Goal: Information Seeking & Learning: Understand process/instructions

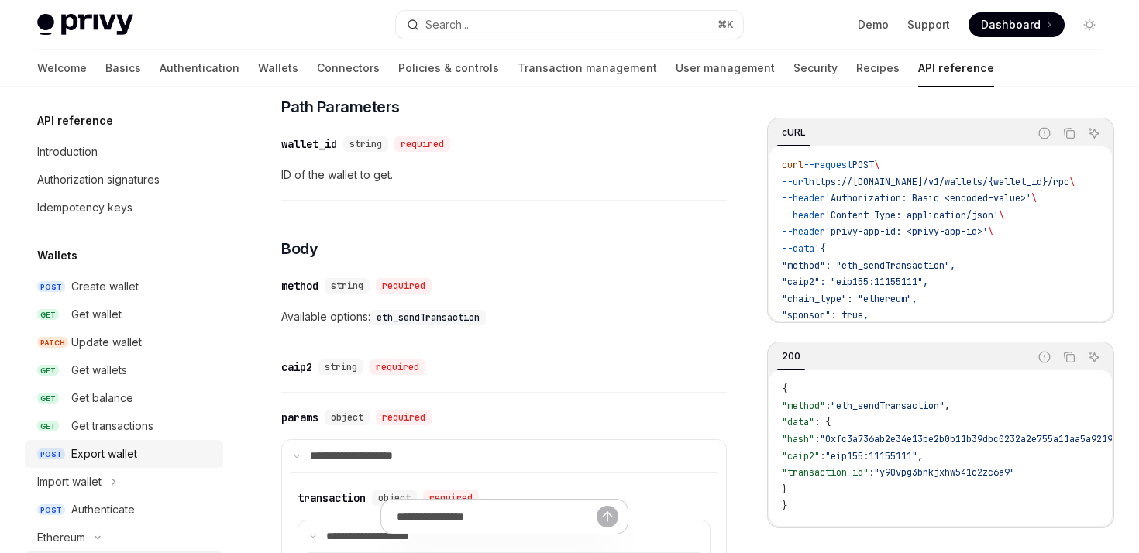
scroll to position [244, 0]
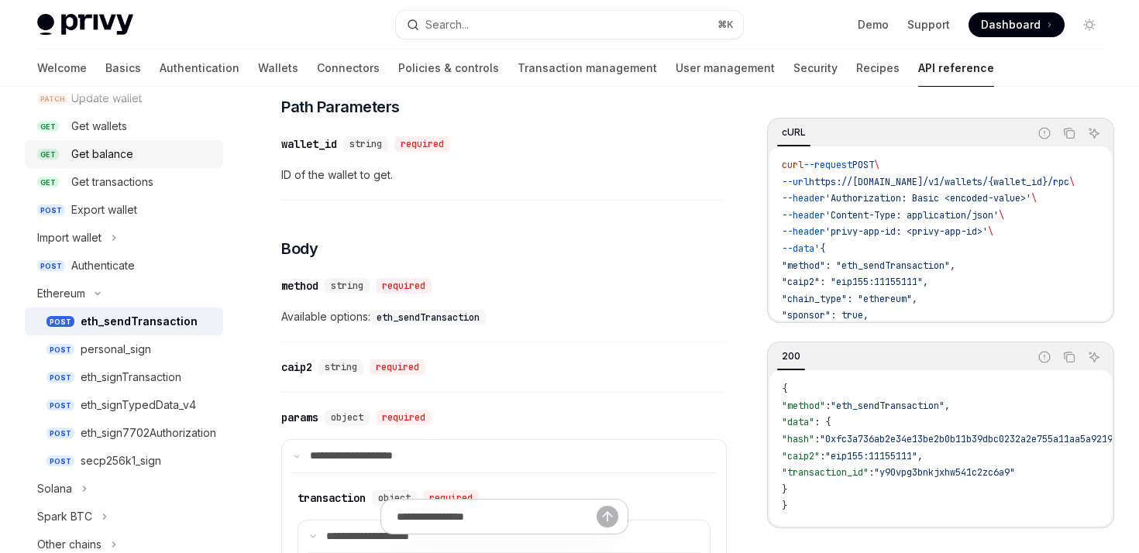
click at [102, 153] on div "Get balance" at bounding box center [102, 154] width 62 height 19
type textarea "*"
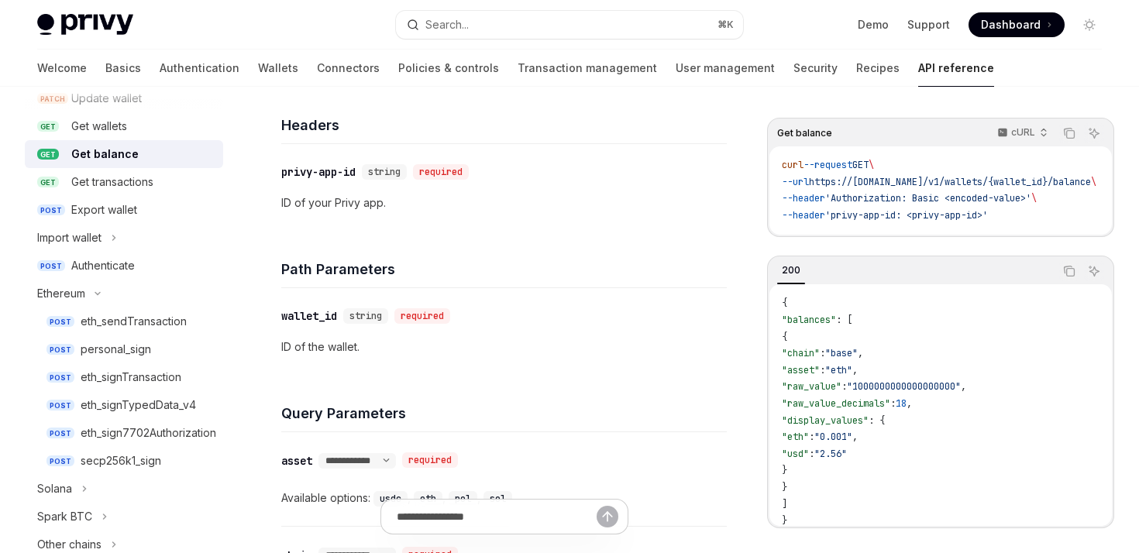
drag, startPoint x: 803, startPoint y: 339, endPoint x: 874, endPoint y: 456, distance: 136.0
click at [874, 456] on code "{ "balances" : [ { "chain" : "base" , "asset" : "eth" , "raw_value" : "10000000…" at bounding box center [941, 412] width 318 height 234
click at [847, 456] on span ""2.56"" at bounding box center [831, 454] width 33 height 12
click at [820, 360] on span ""chain"" at bounding box center [801, 353] width 38 height 12
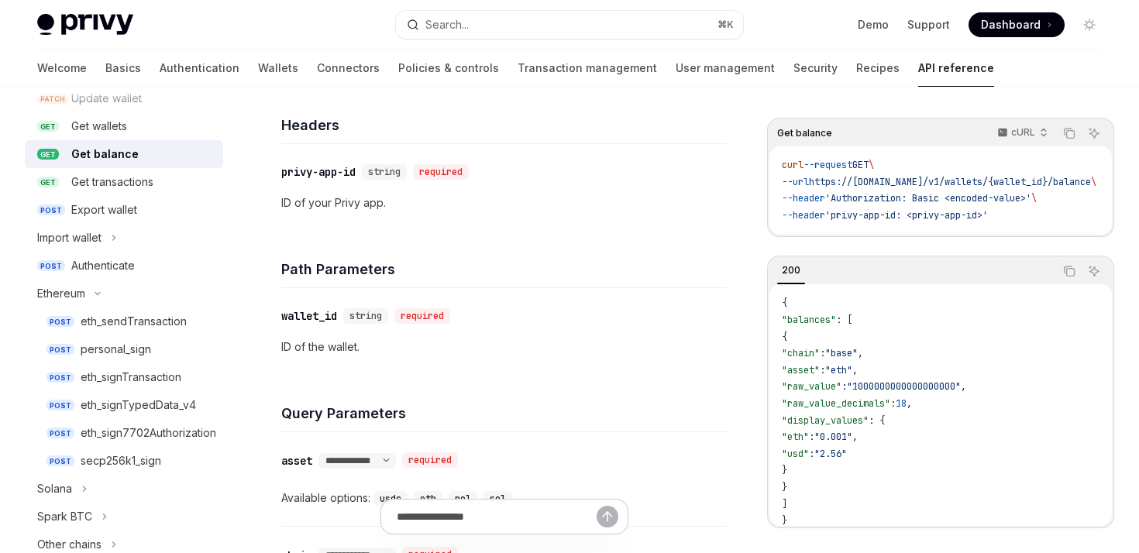
click at [912, 360] on code "{ "balances" : [ { "chain" : "base" , "asset" : "eth" , "raw_value" : "10000000…" at bounding box center [941, 412] width 318 height 234
click at [820, 360] on span ""chain"" at bounding box center [801, 353] width 38 height 12
click at [858, 354] on span ""base"" at bounding box center [841, 353] width 33 height 12
click at [822, 367] on code "{ "balances" : [ { "chain" : "base" , "asset" : "eth" , "raw_value" : "10000000…" at bounding box center [941, 412] width 318 height 234
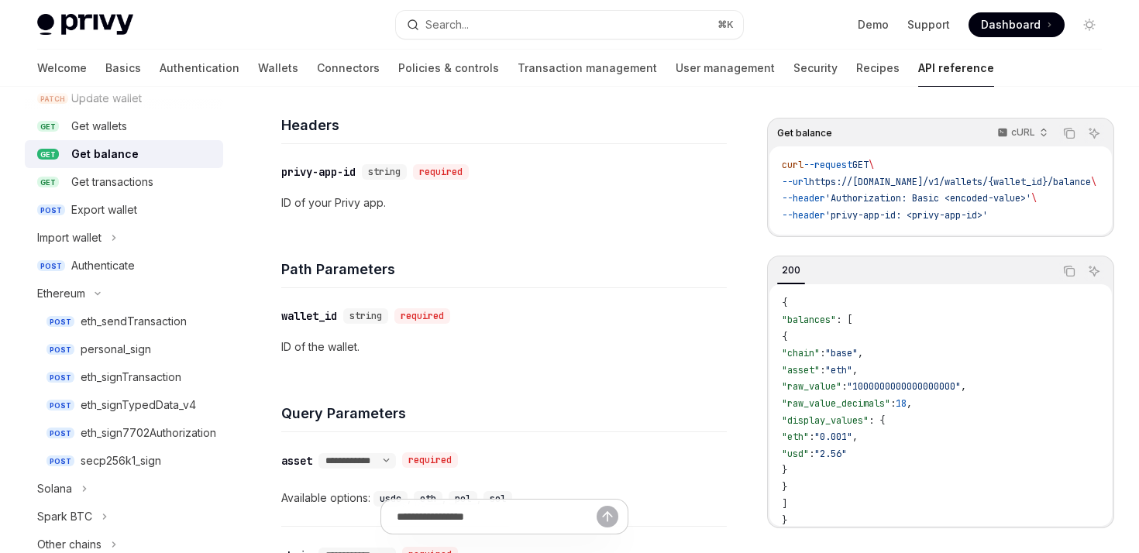
click at [822, 367] on code "{ "balances" : [ { "chain" : "base" , "asset" : "eth" , "raw_value" : "10000000…" at bounding box center [941, 412] width 318 height 234
click at [880, 367] on code "{ "balances" : [ { "chain" : "base" , "asset" : "eth" , "raw_value" : "10000000…" at bounding box center [941, 412] width 318 height 234
click at [818, 367] on code "{ "balances" : [ { "chain" : "base" , "asset" : "eth" , "raw_value" : "10000000…" at bounding box center [941, 412] width 318 height 234
click at [820, 375] on span ""asset"" at bounding box center [801, 370] width 38 height 12
drag, startPoint x: 836, startPoint y: 375, endPoint x: 864, endPoint y: 375, distance: 27.9
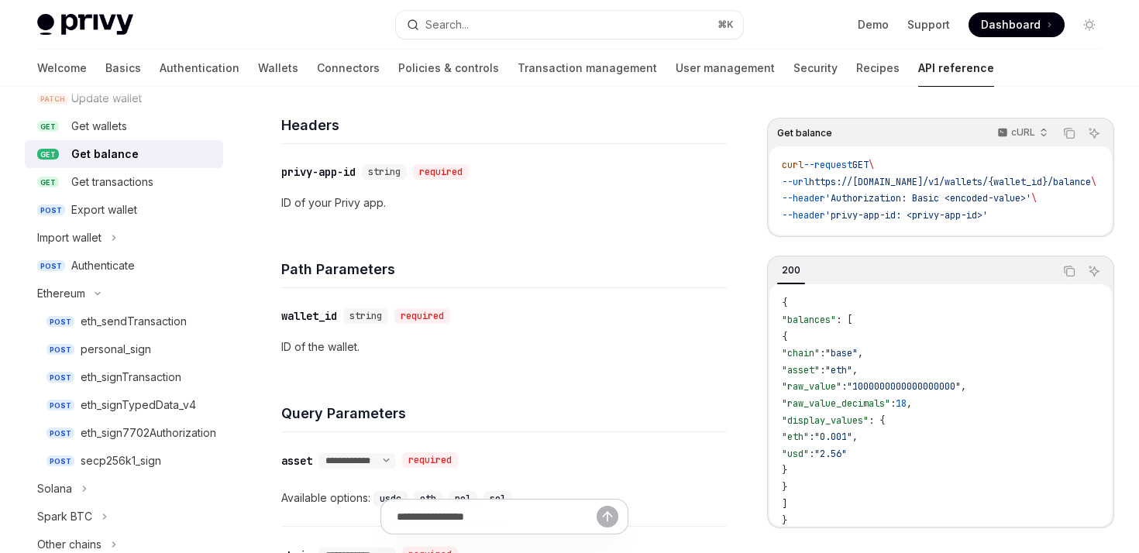
click at [820, 375] on span ""asset"" at bounding box center [801, 370] width 38 height 12
click at [853, 375] on span ""eth"" at bounding box center [838, 370] width 27 height 12
click at [828, 385] on code "{ "balances" : [ { "chain" : "base" , "asset" : "eth" , "raw_value" : "10000000…" at bounding box center [941, 412] width 318 height 234
drag, startPoint x: 823, startPoint y: 377, endPoint x: 933, endPoint y: 377, distance: 110.1
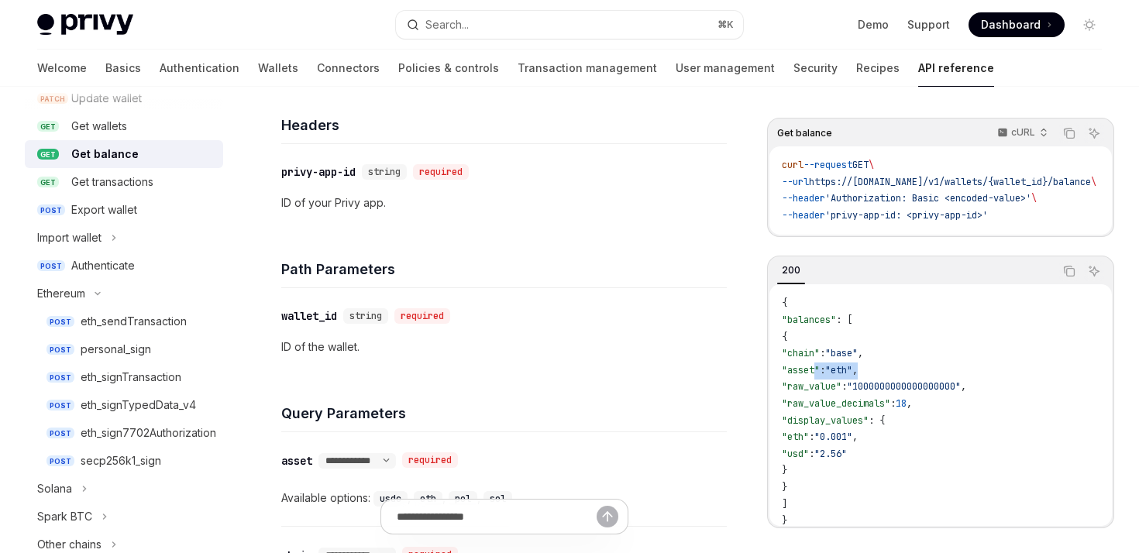
click at [933, 377] on code "{ "balances" : [ { "chain" : "base" , "asset" : "eth" , "raw_value" : "10000000…" at bounding box center [941, 412] width 318 height 234
drag, startPoint x: 812, startPoint y: 376, endPoint x: 918, endPoint y: 377, distance: 106.2
click at [918, 377] on code "{ "balances" : [ { "chain" : "base" , "asset" : "eth" , "raw_value" : "10000000…" at bounding box center [941, 412] width 318 height 234
click at [917, 377] on code "{ "balances" : [ { "chain" : "base" , "asset" : "eth" , "raw_value" : "10000000…" at bounding box center [941, 412] width 318 height 234
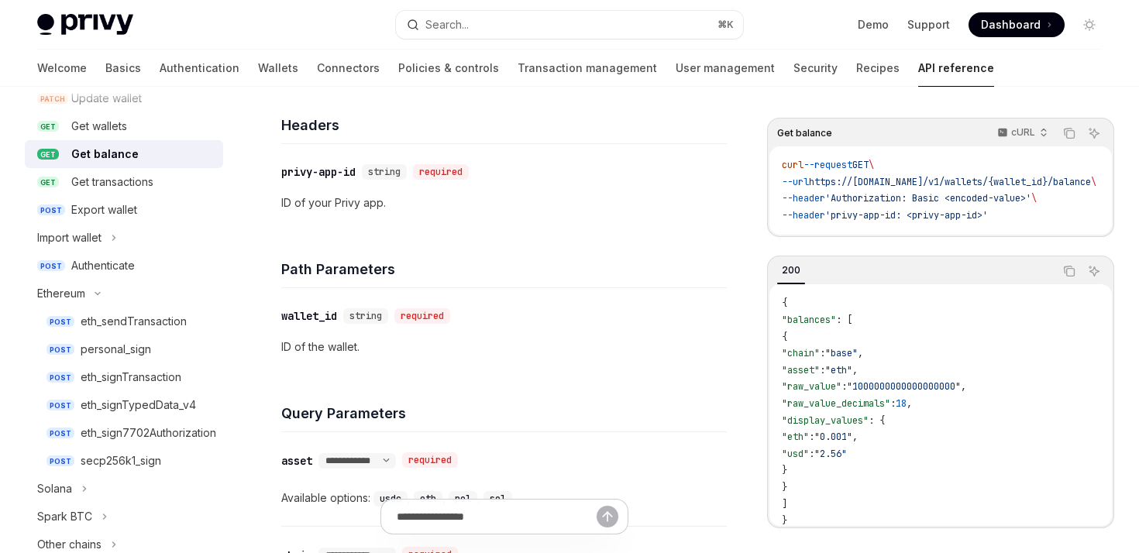
click at [829, 393] on span ""raw_value"" at bounding box center [812, 387] width 60 height 12
click at [867, 402] on code "{ "balances" : [ { "chain" : "base" , "asset" : "eth" , "raw_value" : "10000000…" at bounding box center [941, 412] width 318 height 234
click at [863, 402] on code "{ "balances" : [ { "chain" : "base" , "asset" : "eth" , "raw_value" : "10000000…" at bounding box center [941, 412] width 318 height 234
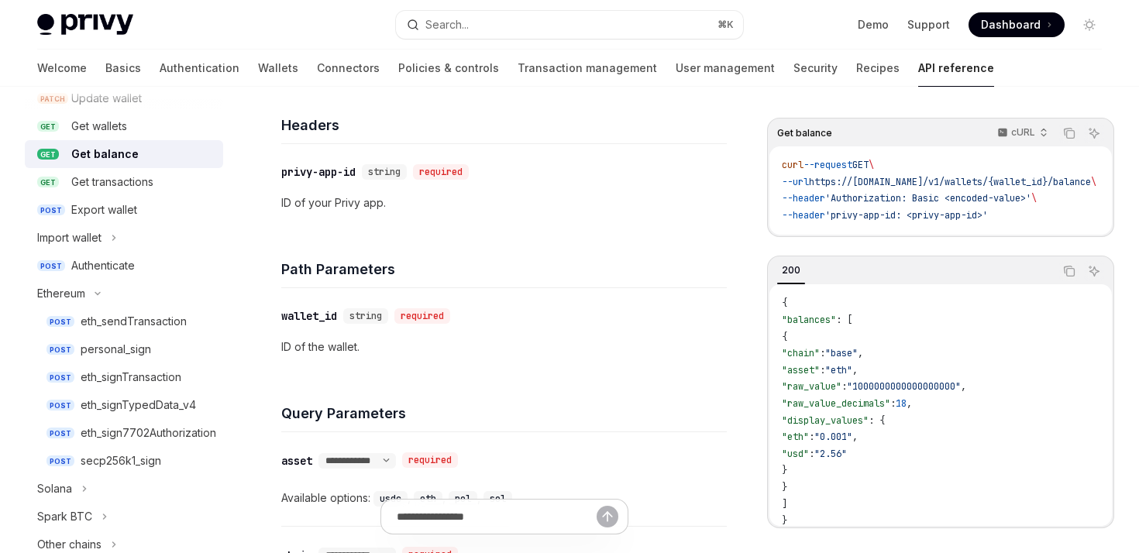
click at [863, 408] on span ""raw_value_decimals"" at bounding box center [836, 404] width 109 height 12
click at [915, 385] on code "{ "balances" : [ { "chain" : "base" , "asset" : "eth" , "raw_value" : "10000000…" at bounding box center [941, 412] width 318 height 234
click at [868, 385] on code "{ "balances" : [ { "chain" : "base" , "asset" : "eth" , "raw_value" : "10000000…" at bounding box center [941, 412] width 318 height 234
click at [901, 390] on span ""1000000000000000000"" at bounding box center [904, 387] width 114 height 12
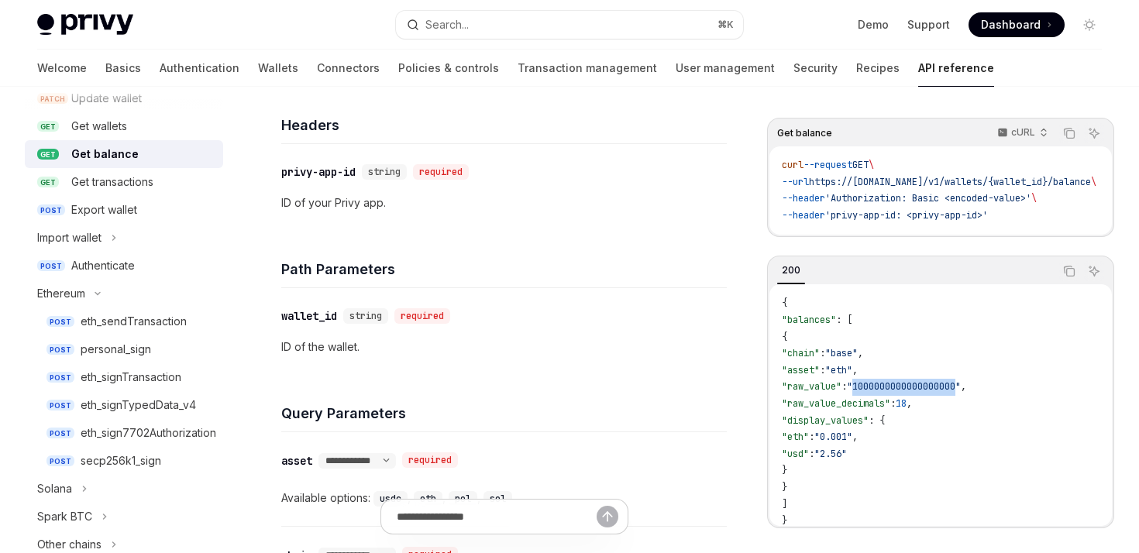
click at [901, 390] on span ""1000000000000000000"" at bounding box center [904, 387] width 114 height 12
click at [891, 407] on span ""raw_value_decimals"" at bounding box center [836, 404] width 109 height 12
click at [887, 410] on span ""raw_value_decimals"" at bounding box center [836, 404] width 109 height 12
click at [869, 427] on span ""display_values"" at bounding box center [825, 421] width 87 height 12
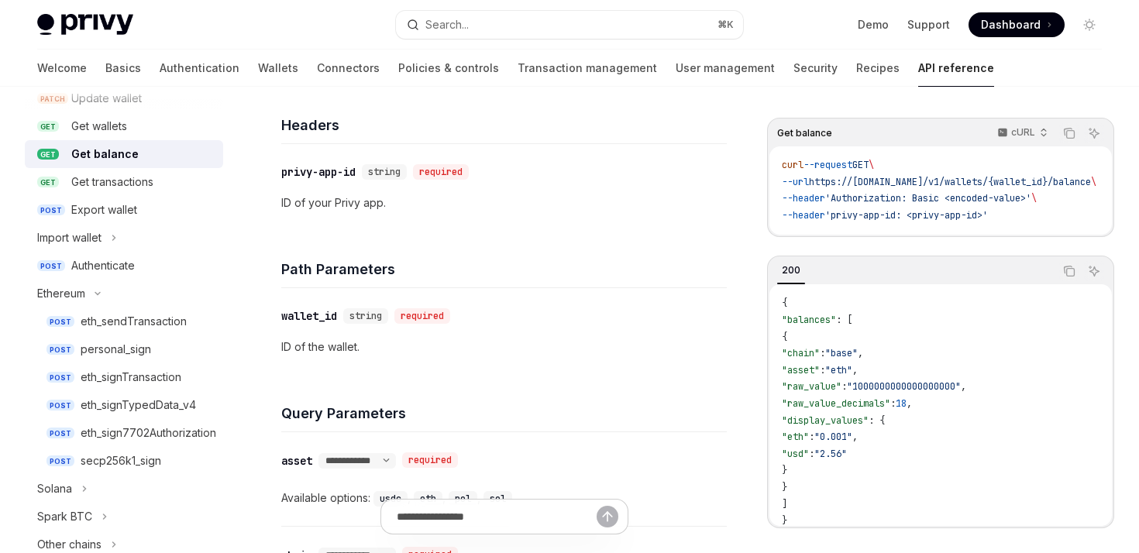
click at [843, 427] on span ""display_values"" at bounding box center [825, 421] width 87 height 12
click at [809, 460] on span ""usd"" at bounding box center [795, 454] width 27 height 12
drag, startPoint x: 816, startPoint y: 421, endPoint x: 839, endPoint y: 480, distance: 63.3
click at [839, 480] on code "{ "balances" : [ { "chain" : "base" , "asset" : "eth" , "raw_value" : "10000000…" at bounding box center [941, 412] width 318 height 234
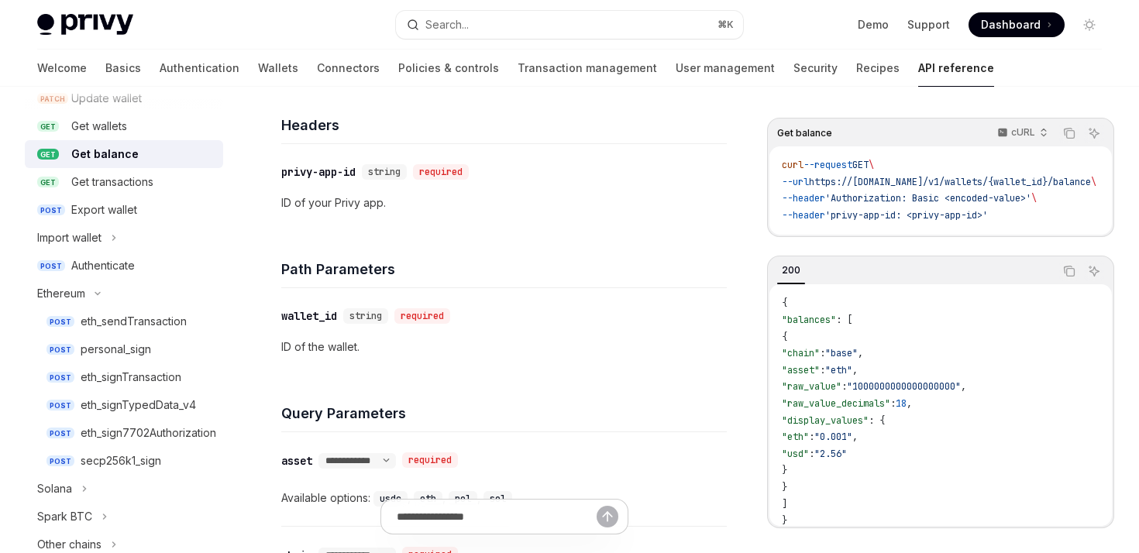
click at [839, 480] on code "{ "balances" : [ { "chain" : "base" , "asset" : "eth" , "raw_value" : "10000000…" at bounding box center [941, 412] width 318 height 234
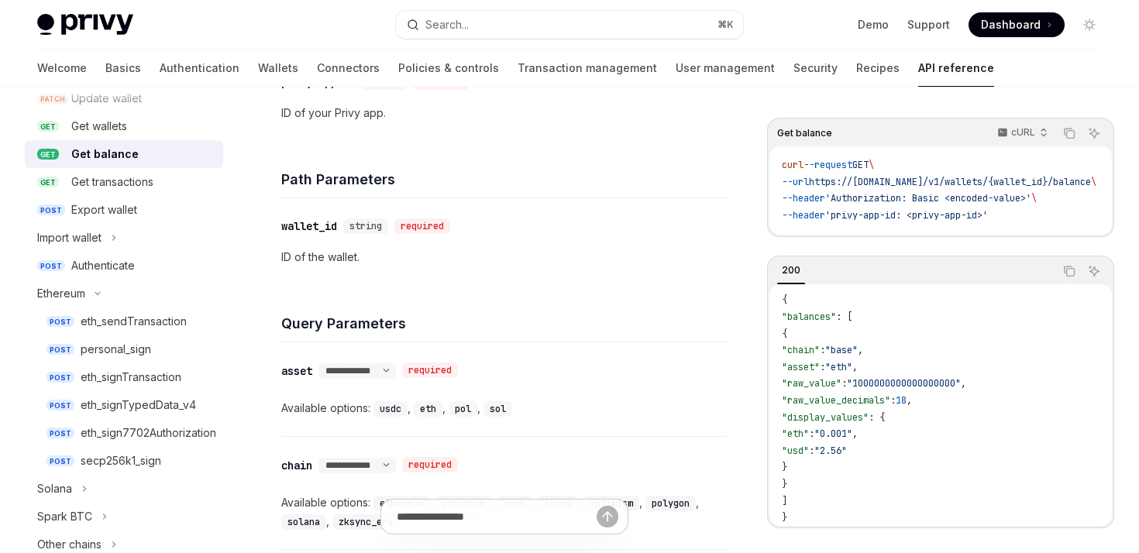
scroll to position [446, 0]
click at [1070, 275] on icon "Copy the contents from the code block" at bounding box center [1069, 271] width 12 height 12
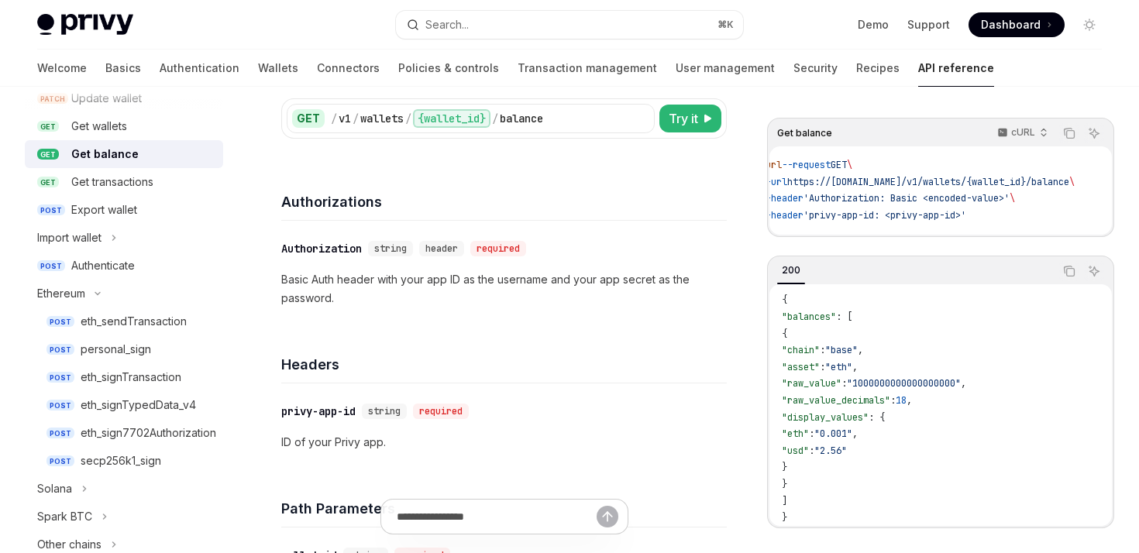
scroll to position [0, 0]
